Goal: Information Seeking & Learning: Learn about a topic

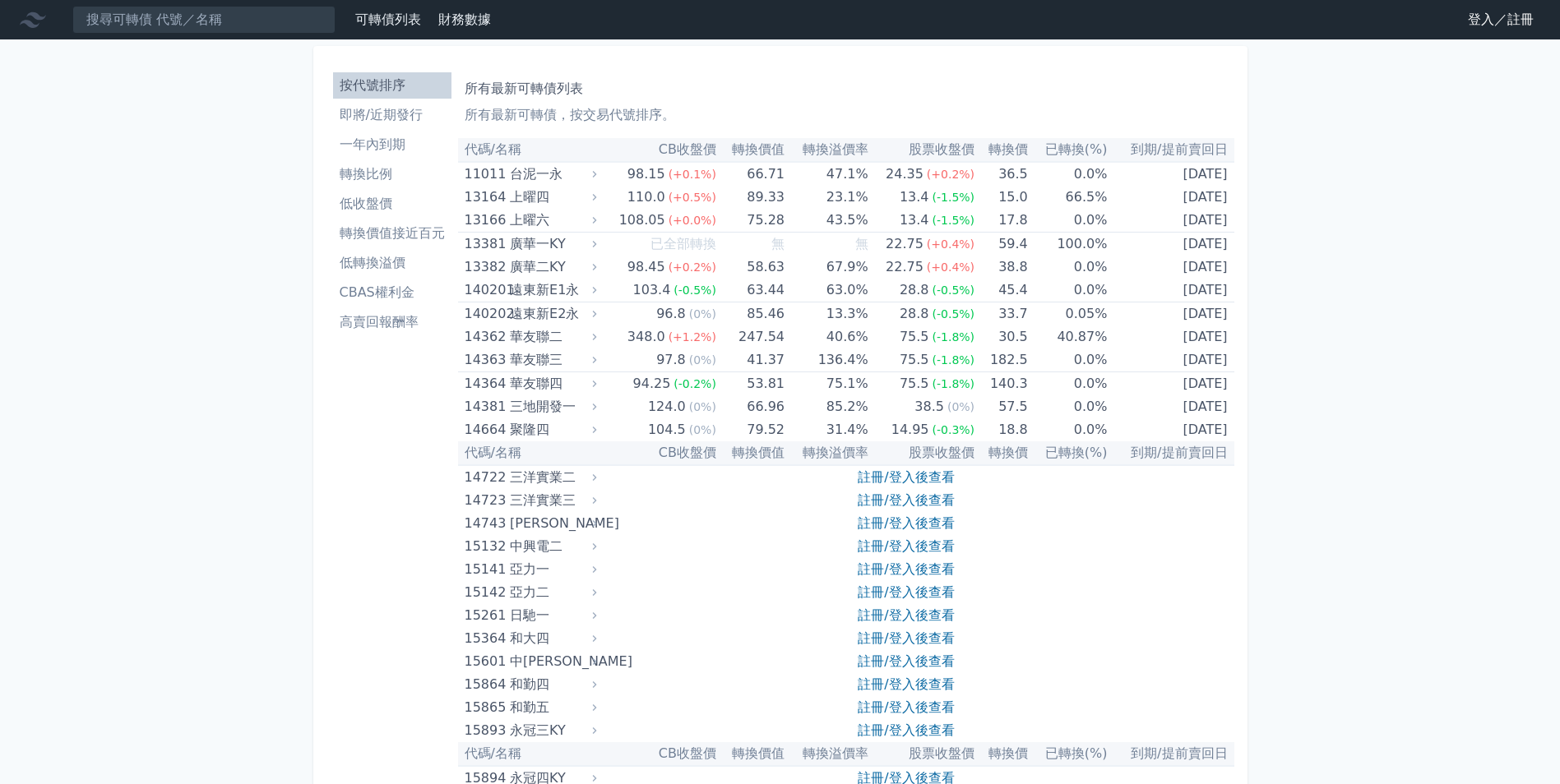
click at [1498, 19] on link "登入／註冊" at bounding box center [1500, 20] width 92 height 27
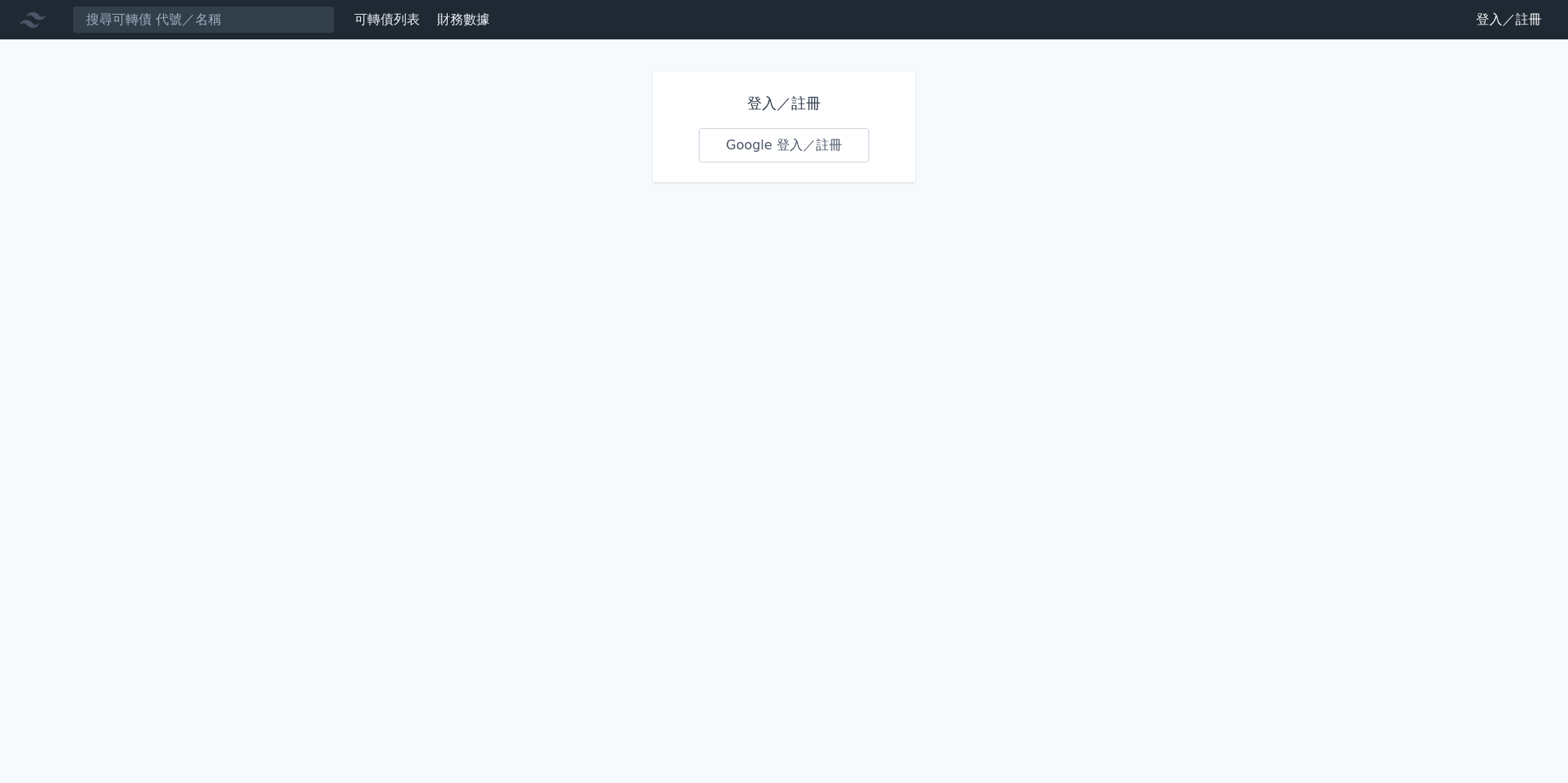
click at [765, 147] on link "Google 登入／註冊" at bounding box center [784, 145] width 170 height 35
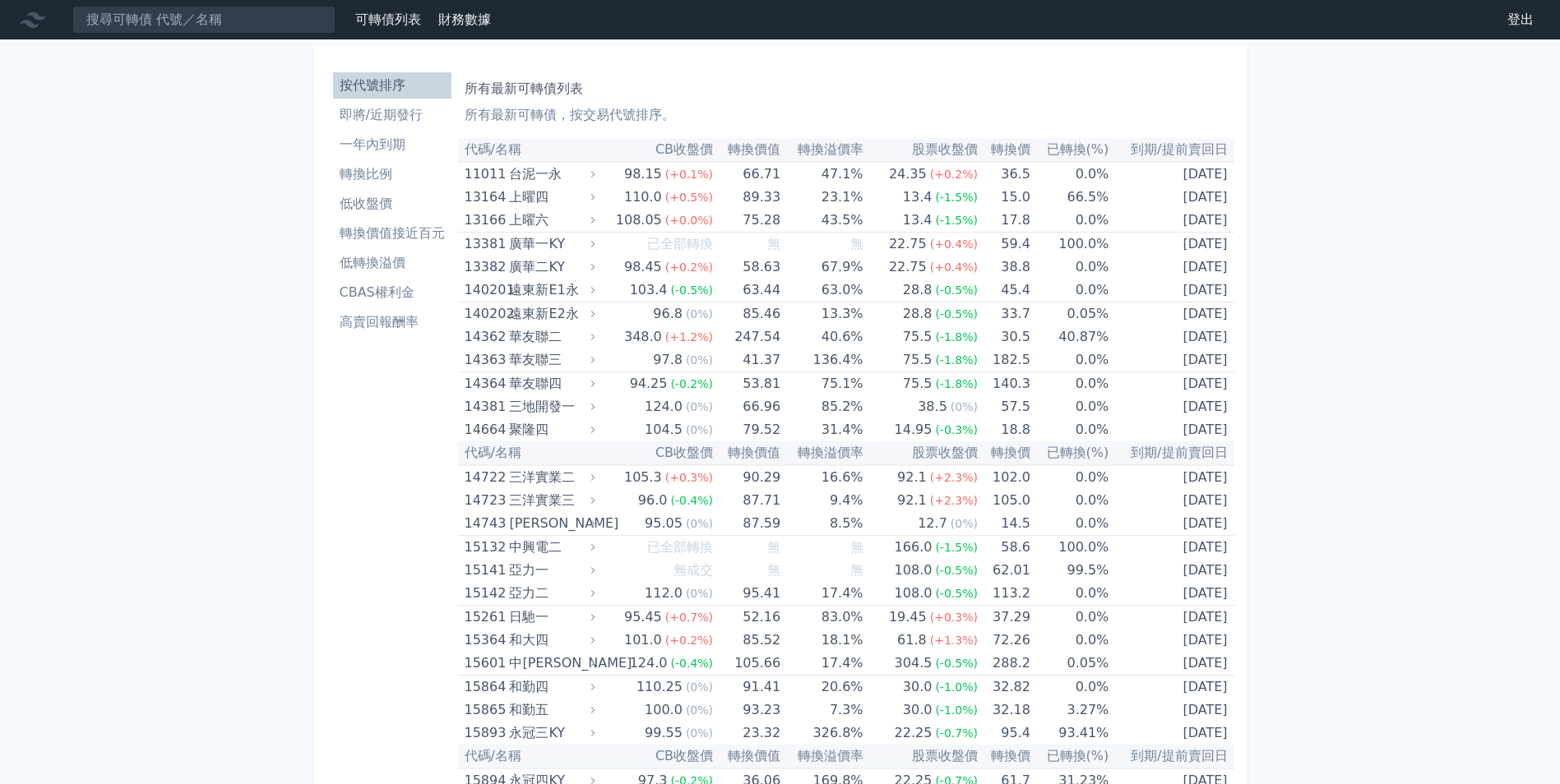
click at [360, 326] on li "高賣回報酬率" at bounding box center [392, 322] width 118 height 20
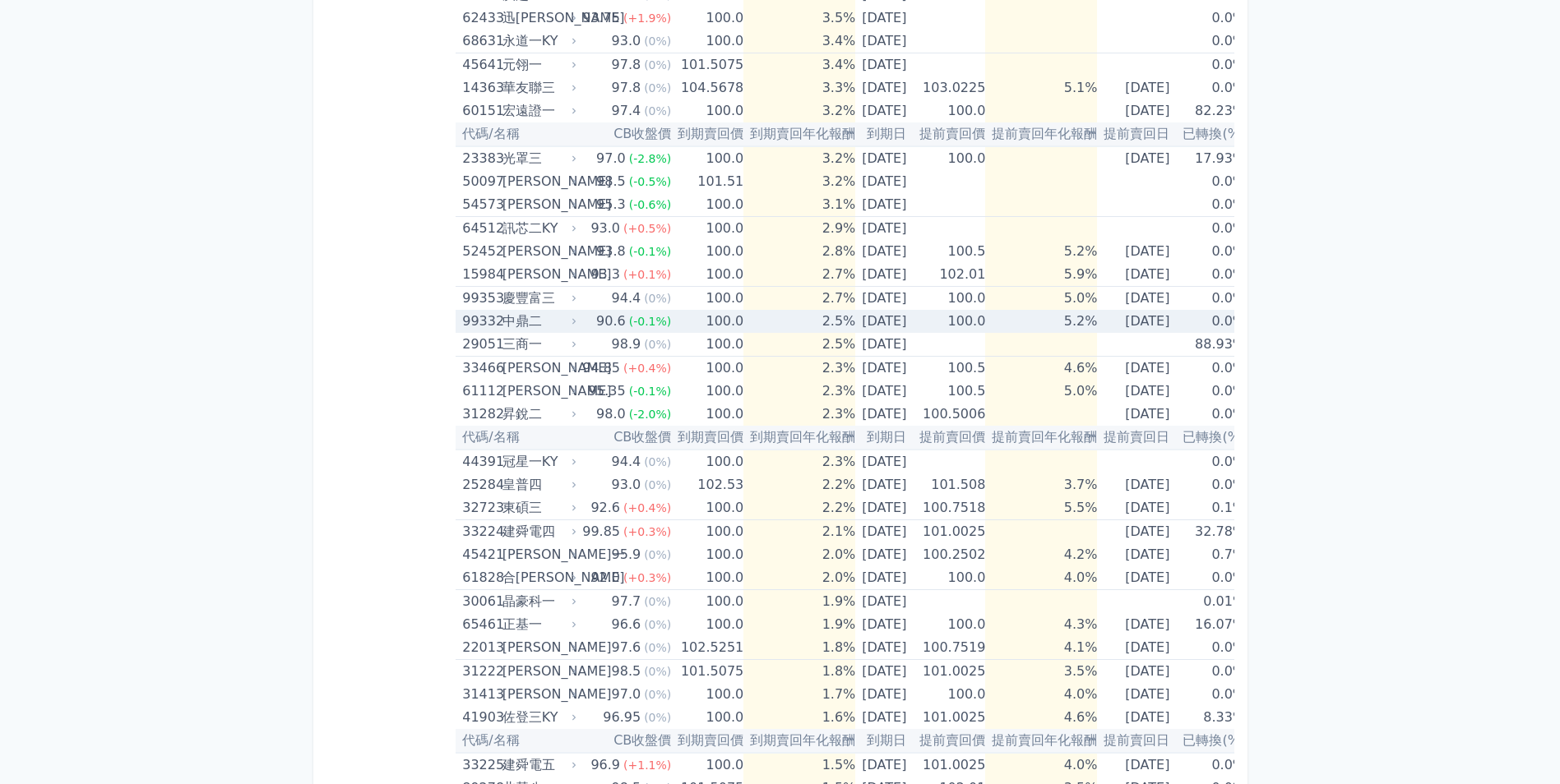
scroll to position [883, 0]
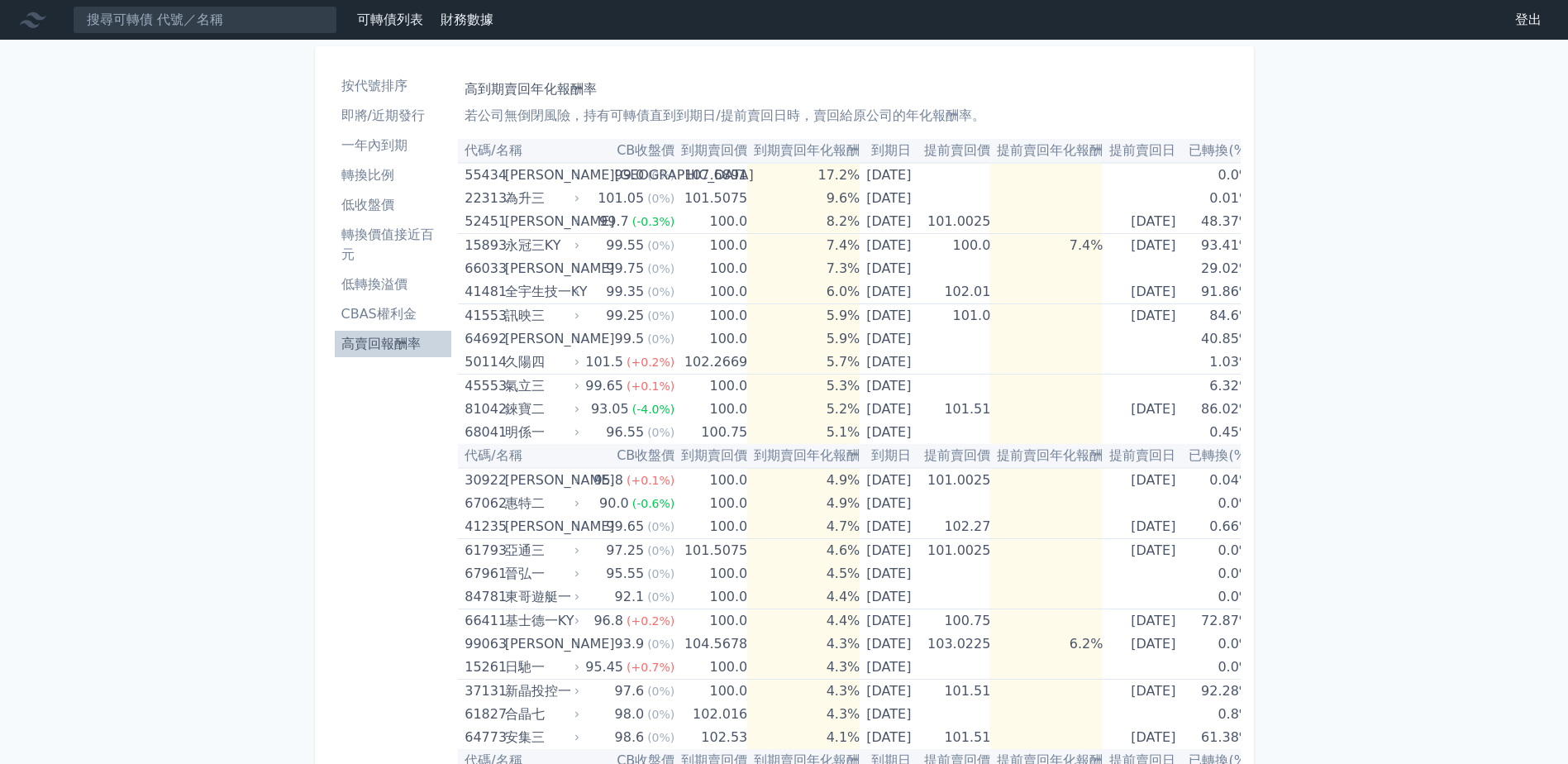
scroll to position [889, 0]
